Goal: Task Accomplishment & Management: Manage account settings

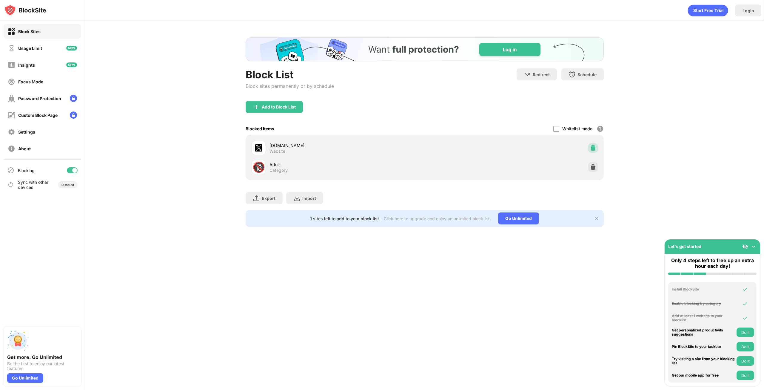
click at [595, 150] on div at bounding box center [593, 148] width 10 height 10
